Goal: Information Seeking & Learning: Learn about a topic

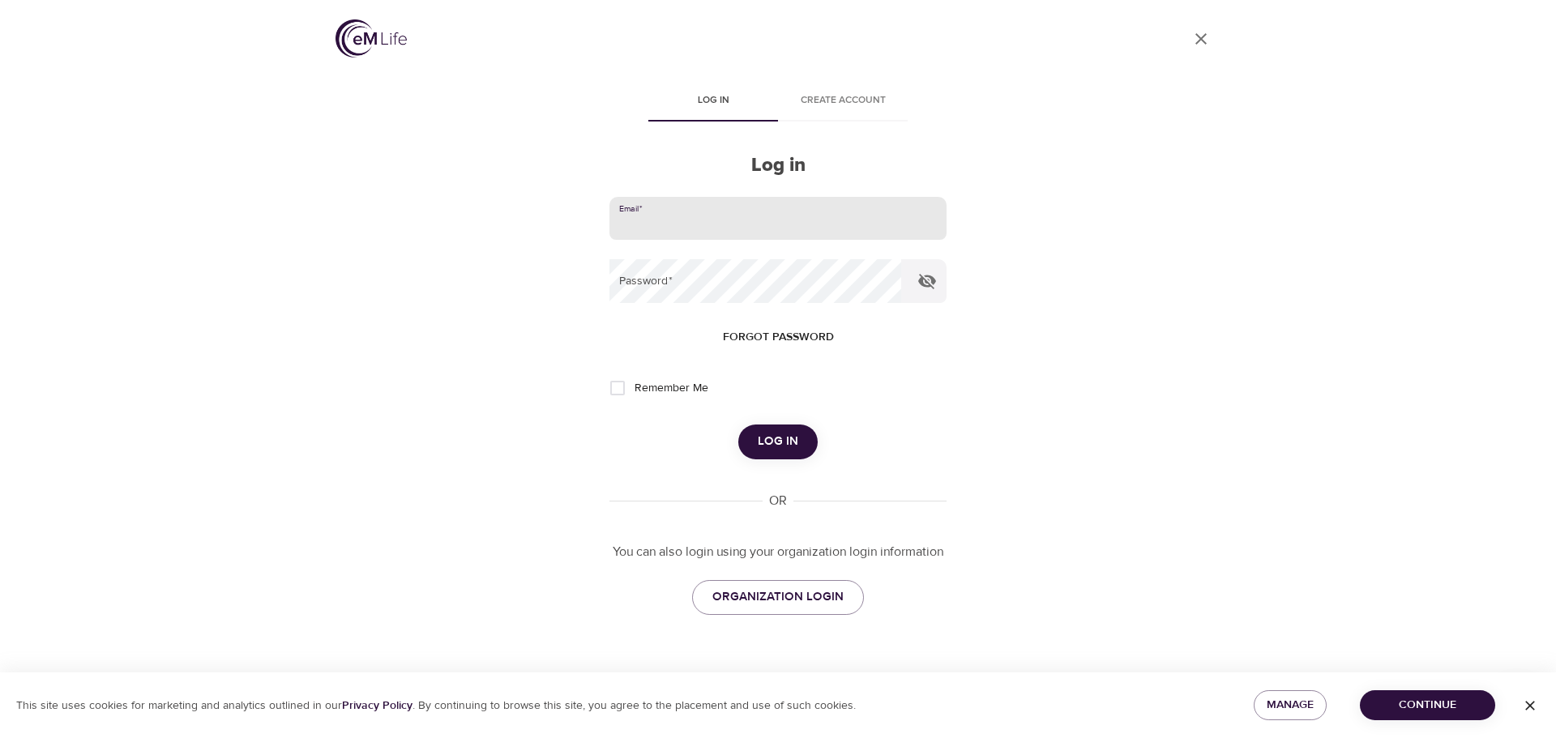
click at [709, 203] on input "email" at bounding box center [778, 219] width 337 height 44
type input "[EMAIL_ADDRESS][DOMAIN_NAME]"
click at [609, 383] on input "Remember Me" at bounding box center [618, 388] width 34 height 34
checkbox input "true"
click at [790, 449] on span "Log in" at bounding box center [778, 441] width 41 height 21
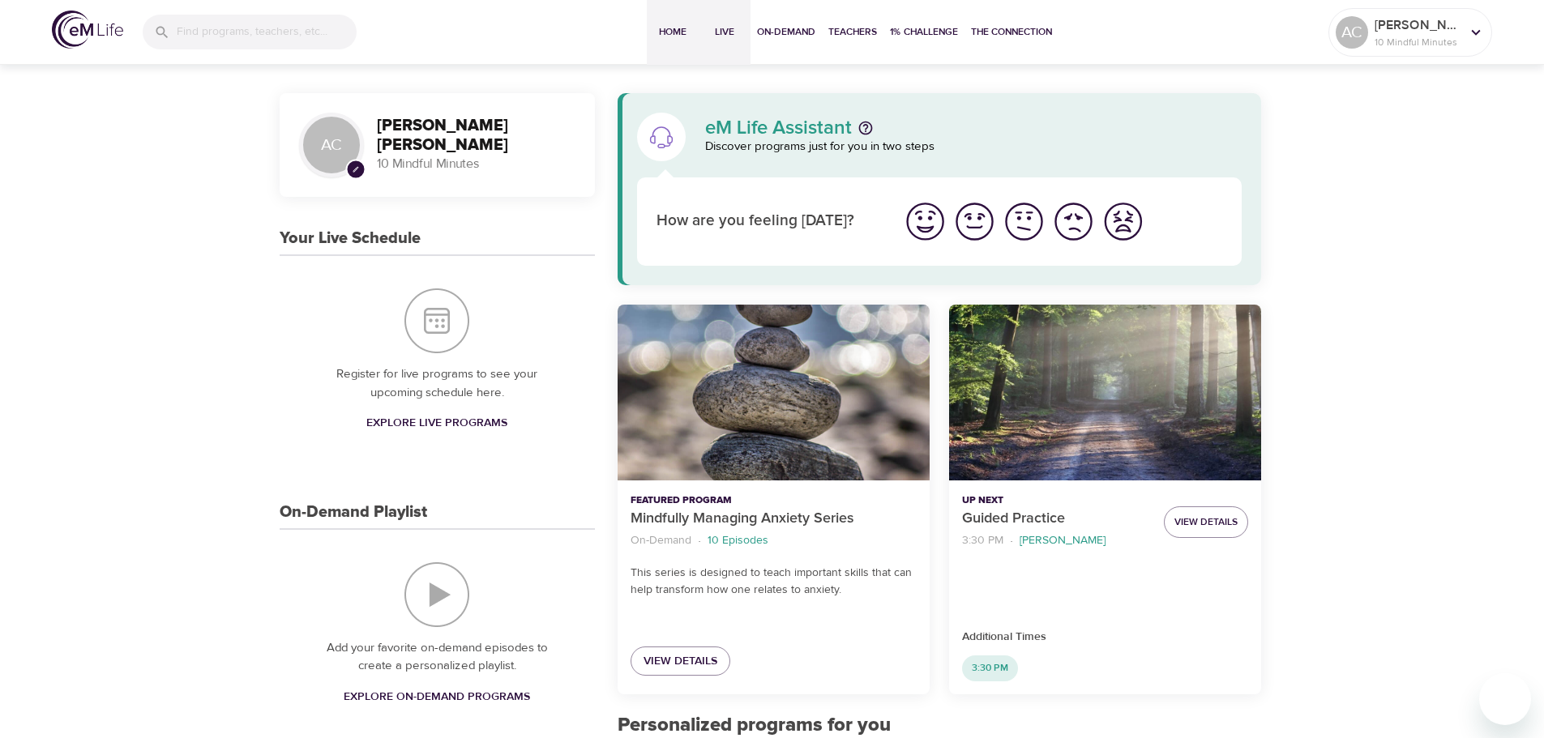
click at [730, 26] on span "Live" at bounding box center [724, 32] width 39 height 17
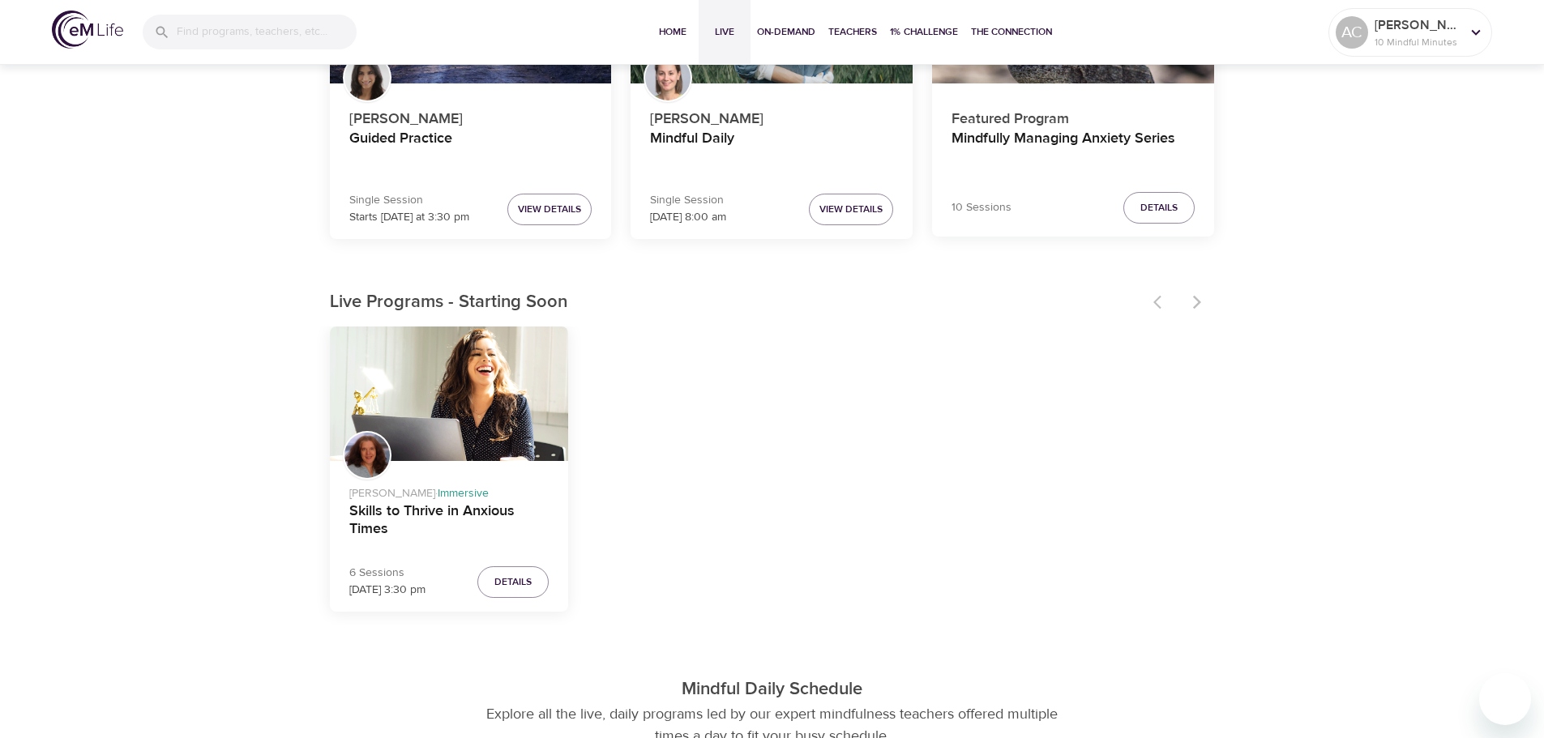
scroll to position [81, 0]
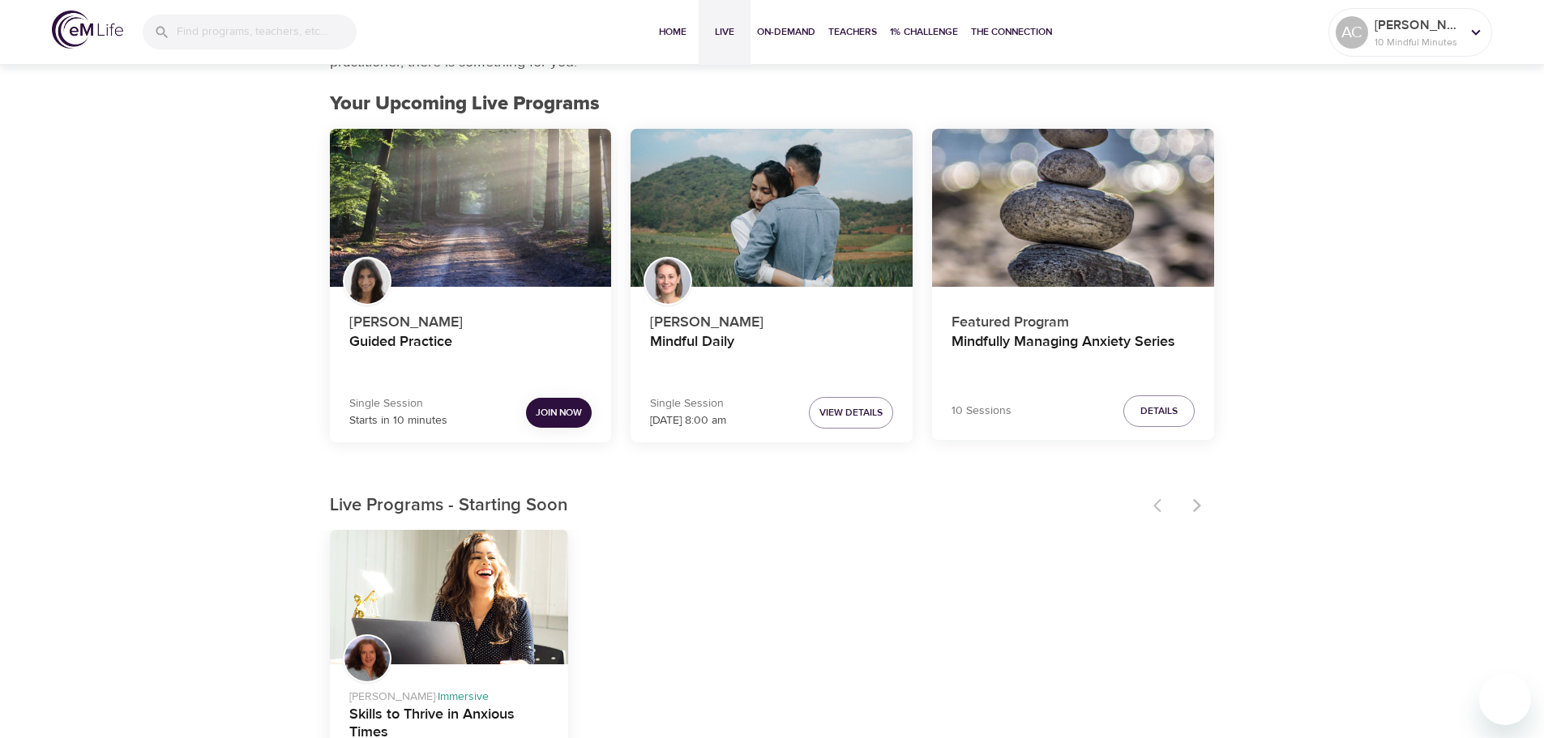
click at [1204, 503] on div at bounding box center [1179, 506] width 71 height 36
click at [794, 19] on button "On-Demand" at bounding box center [786, 32] width 71 height 65
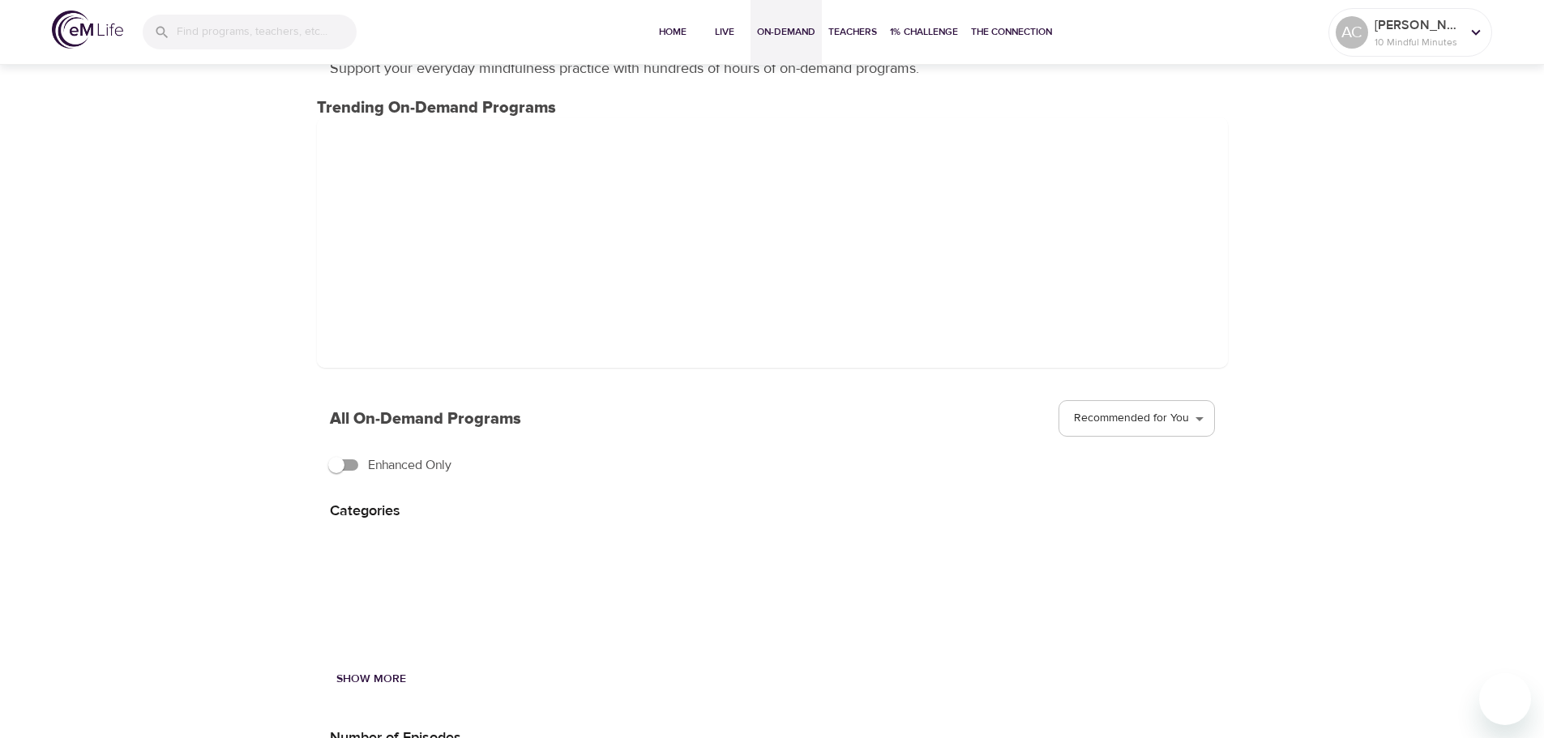
scroll to position [162, 0]
